Goal: Information Seeking & Learning: Learn about a topic

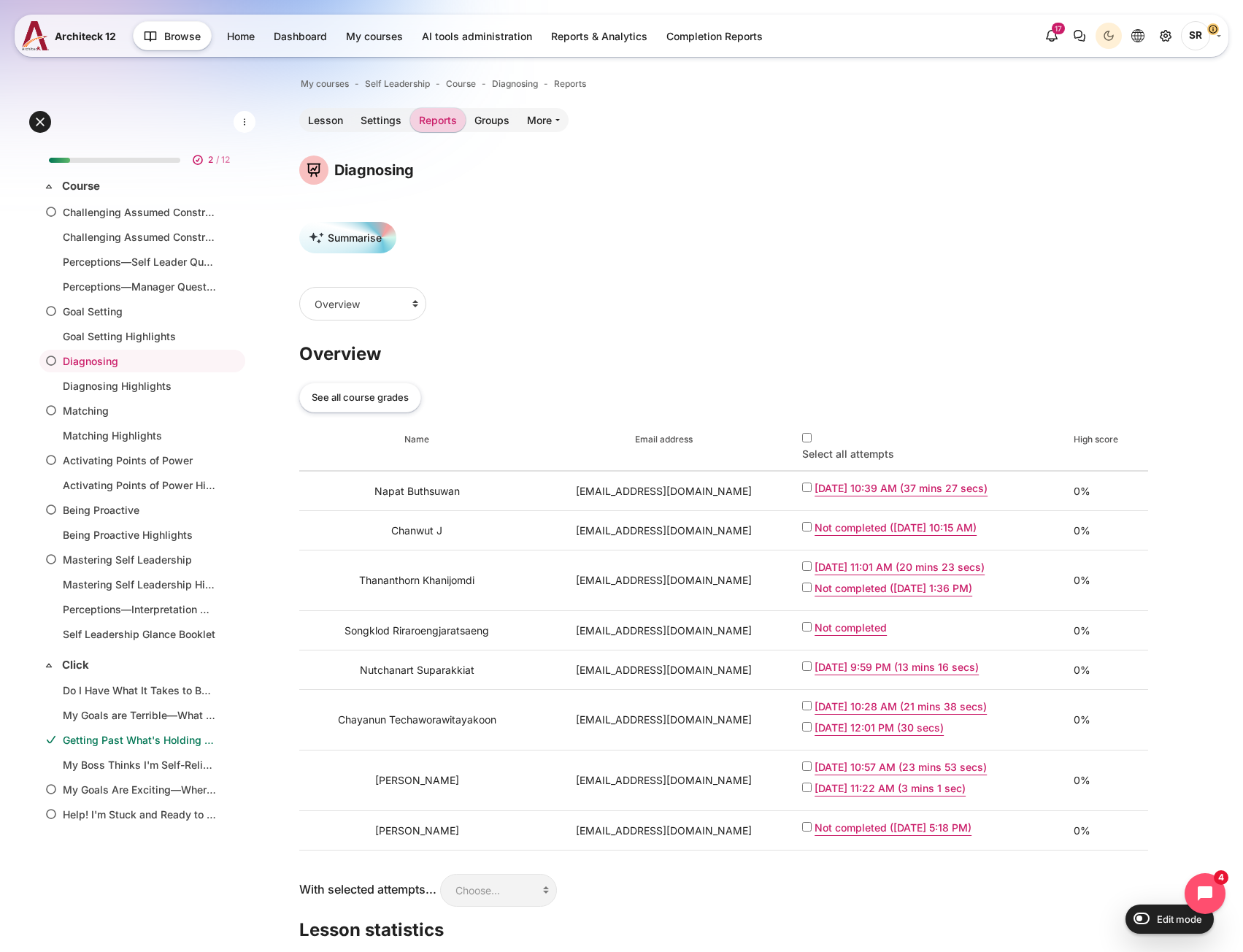
scroll to position [259, 0]
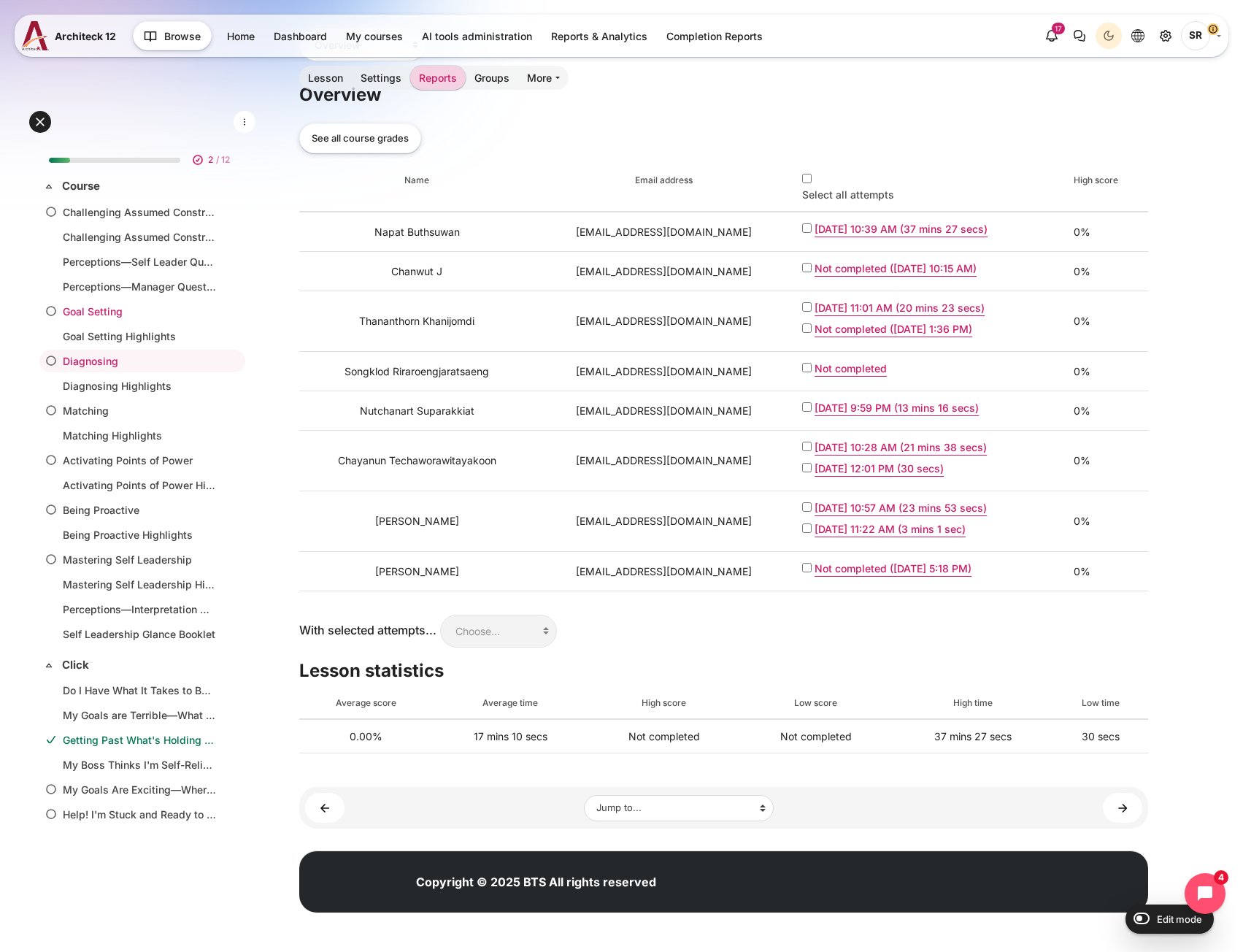
click at [80, 304] on link "Goal Setting" at bounding box center [139, 311] width 153 height 15
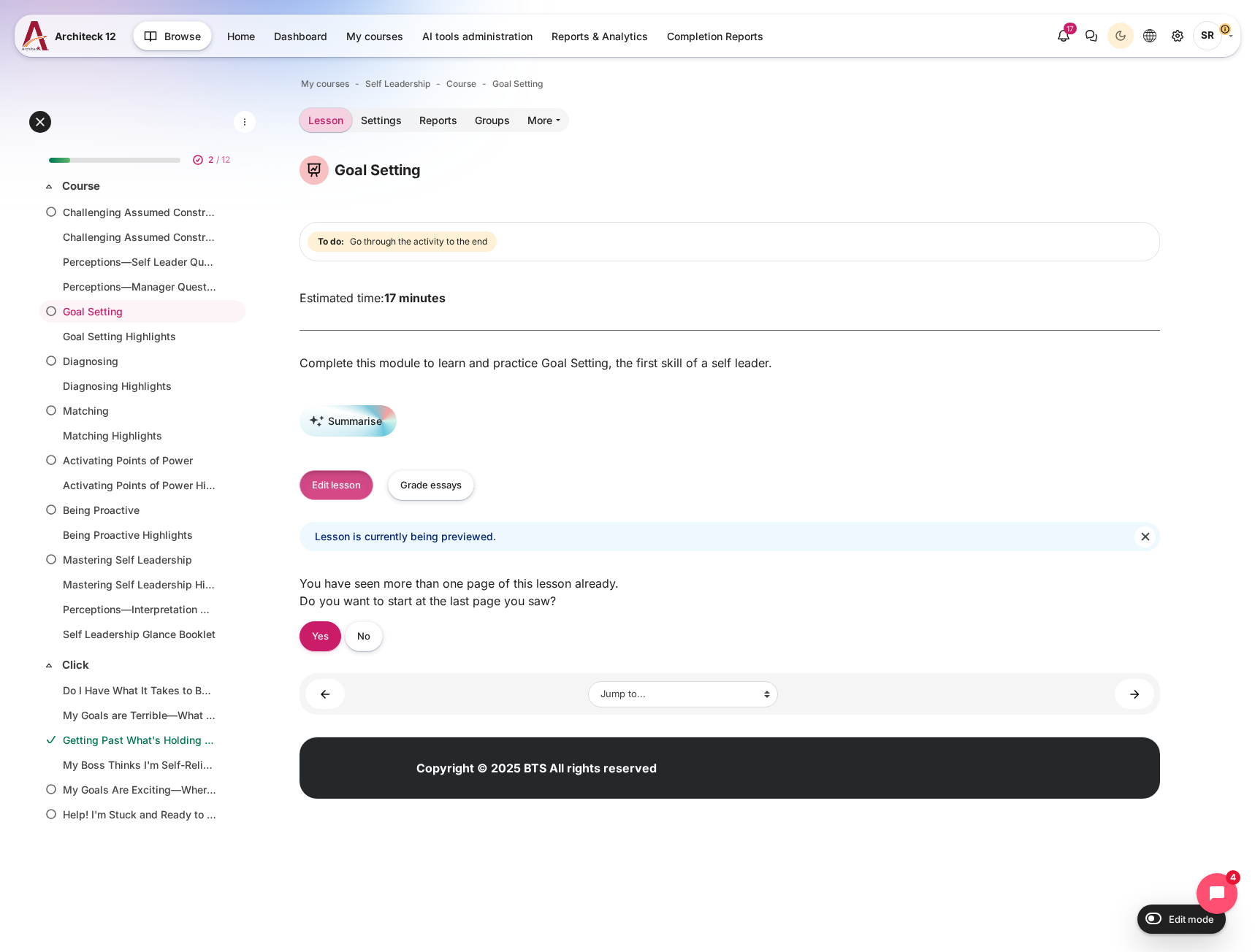
click at [306, 490] on button "Edit lesson" at bounding box center [337, 485] width 73 height 30
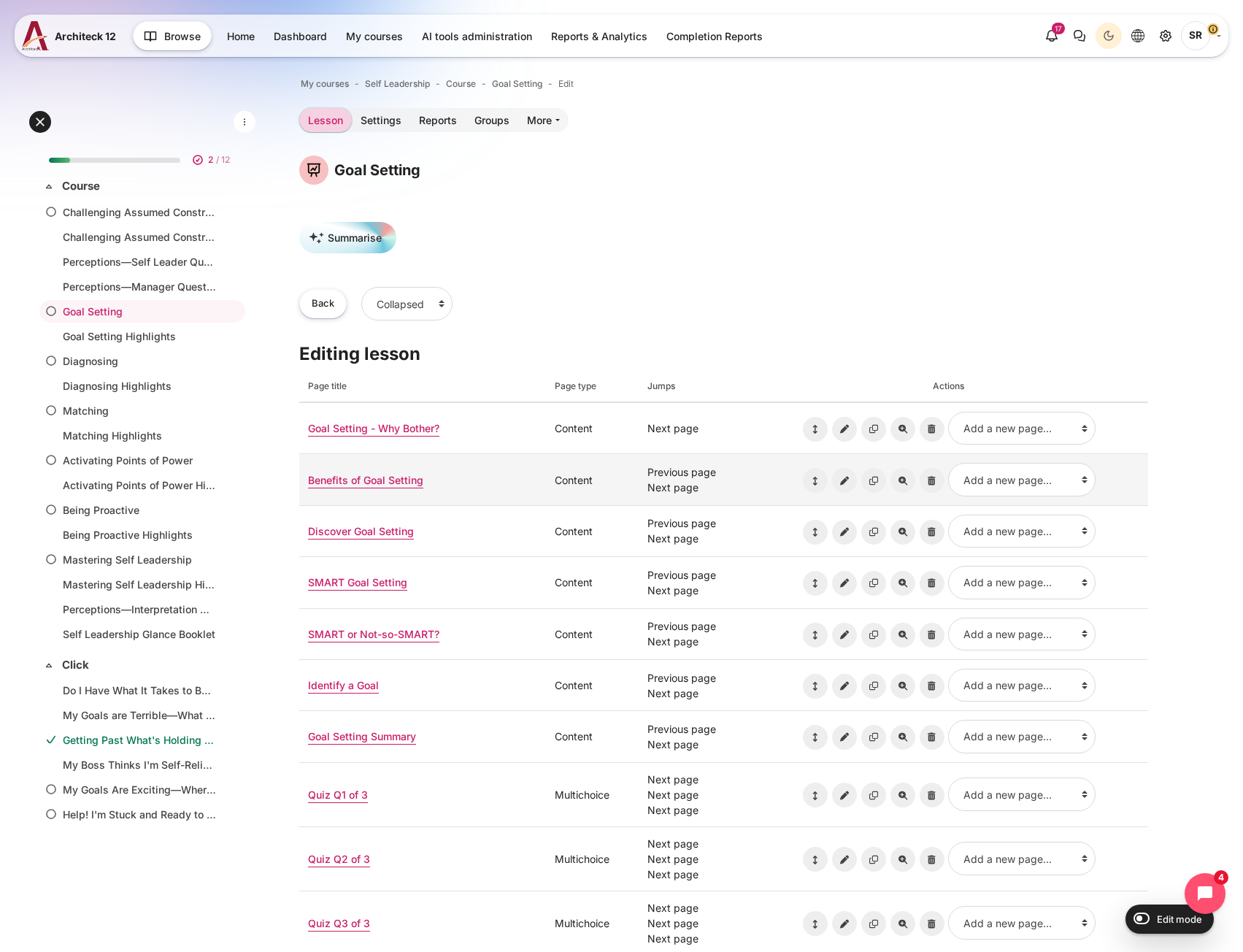
click at [367, 489] on td "Benefits of Goal Setting" at bounding box center [423, 479] width 247 height 51
click at [371, 489] on td "Benefits of Goal Setting" at bounding box center [423, 479] width 247 height 51
click at [372, 479] on link "Benefits of Goal Setting" at bounding box center [365, 479] width 116 height 12
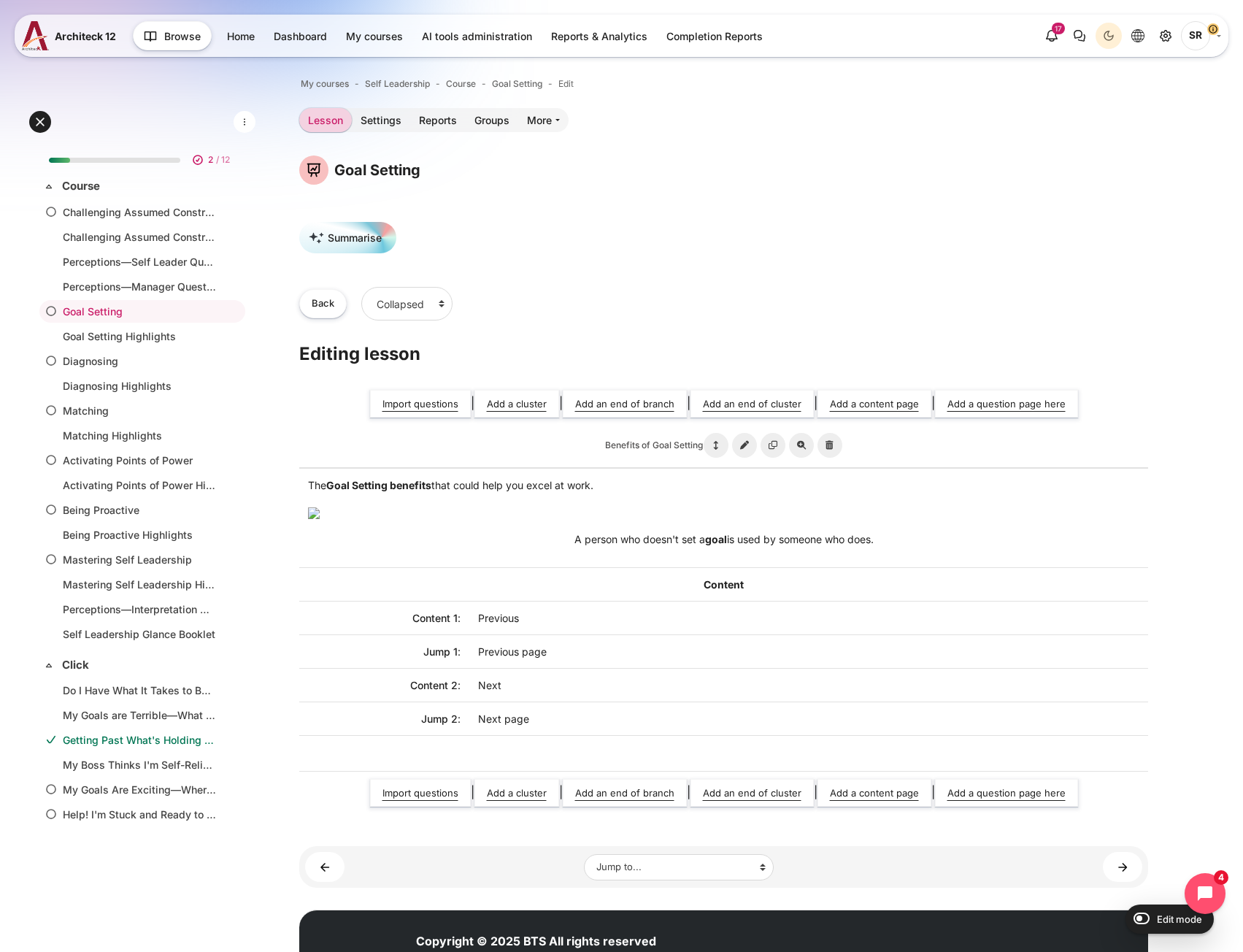
click at [371, 135] on div "My courses Self Leadership Course Goal Setting Edit [GEOGRAPHIC_DATA] Settings …" at bounding box center [724, 481] width 849 height 814
click at [373, 127] on link "Settings" at bounding box center [381, 120] width 58 height 24
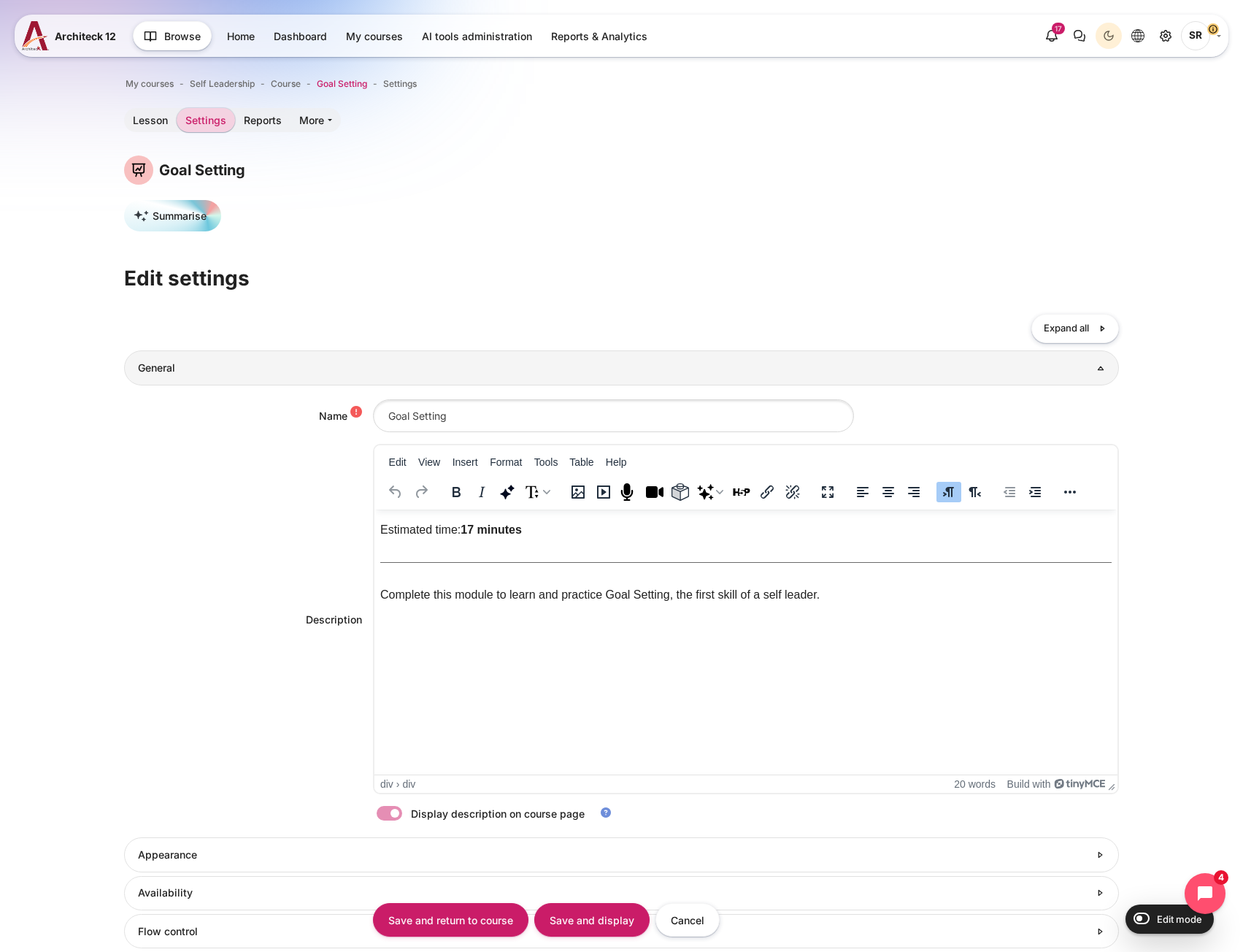
click at [333, 84] on span "Goal Setting" at bounding box center [342, 84] width 51 height 13
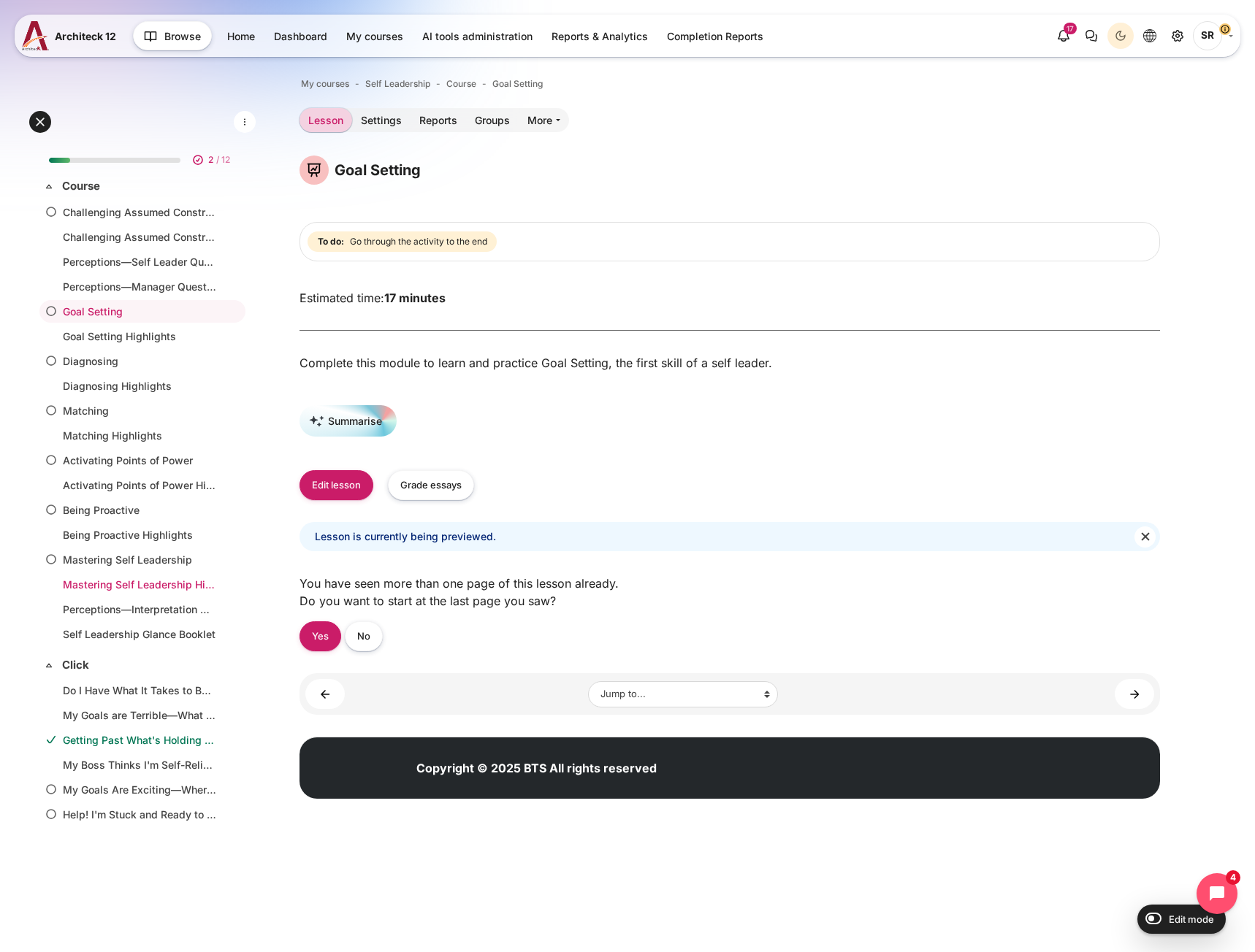
click at [156, 589] on link "Mastering Self Leadership Highlights" at bounding box center [139, 585] width 153 height 15
